Goal: Task Accomplishment & Management: Manage account settings

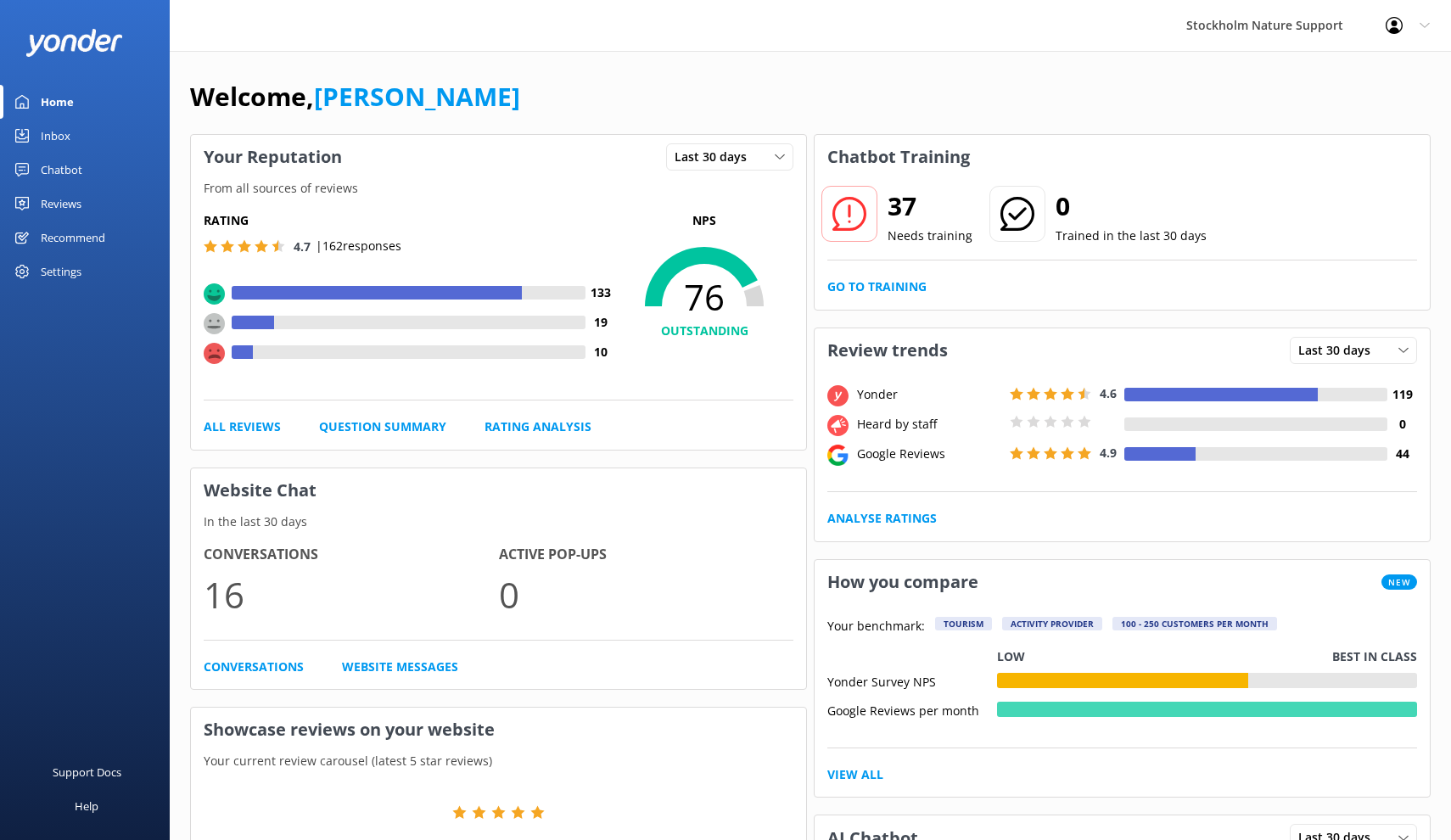
click at [63, 207] on div "Reviews" at bounding box center [61, 203] width 41 height 34
